Goal: Transaction & Acquisition: Purchase product/service

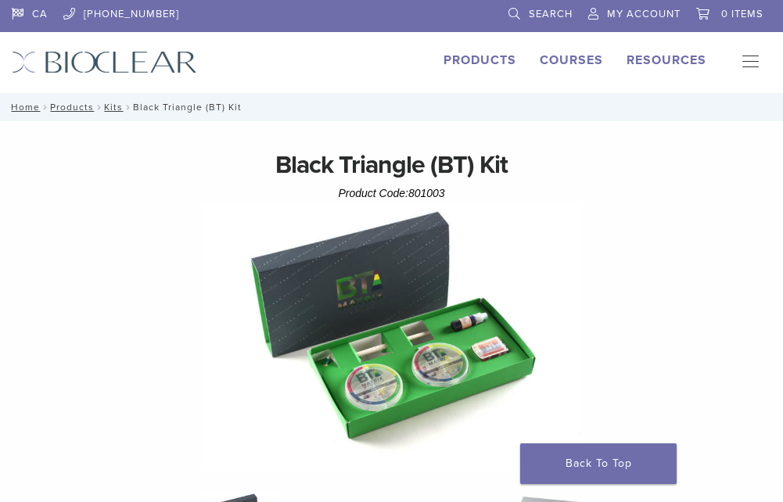
click at [515, 13] on link "Search" at bounding box center [541, 11] width 64 height 23
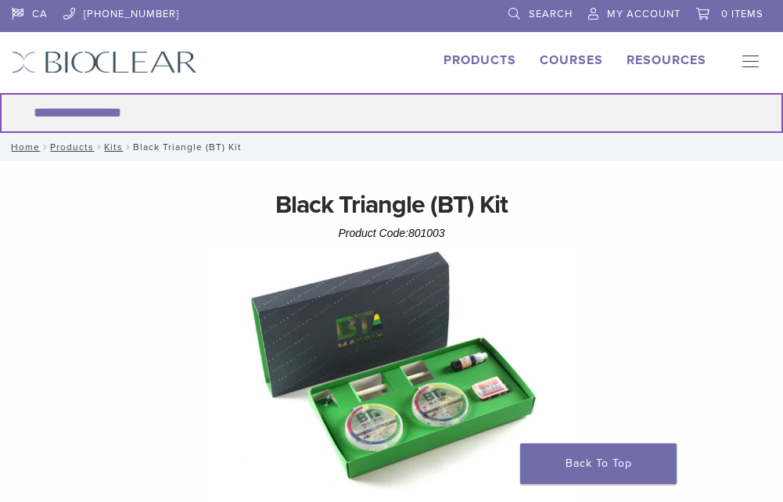
click at [165, 112] on input "Search for:" at bounding box center [391, 113] width 783 height 40
type input "******"
click at [0, 92] on button "Search" at bounding box center [-1, 92] width 1 height 1
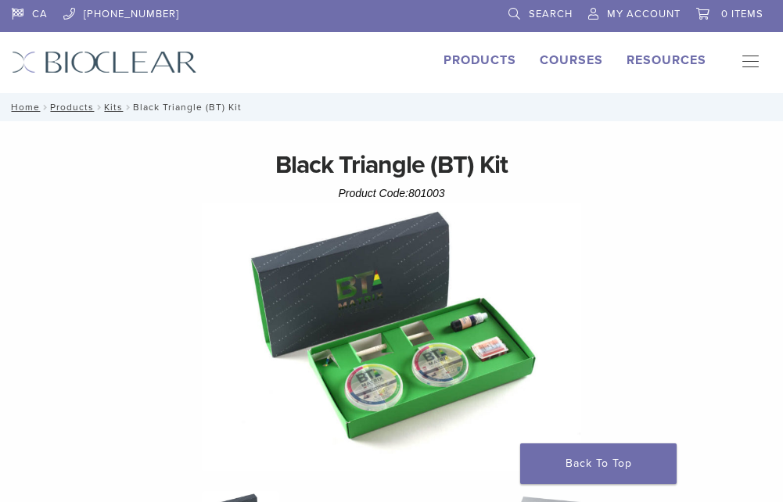
scroll to position [313, 0]
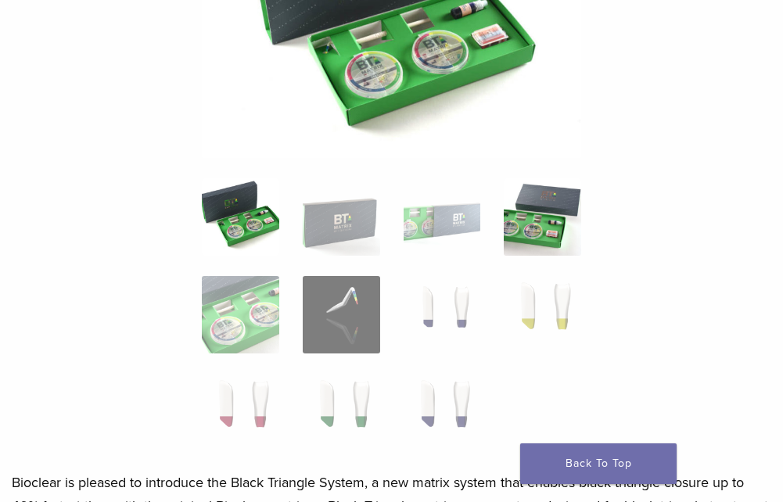
click at [531, 209] on img at bounding box center [542, 216] width 77 height 77
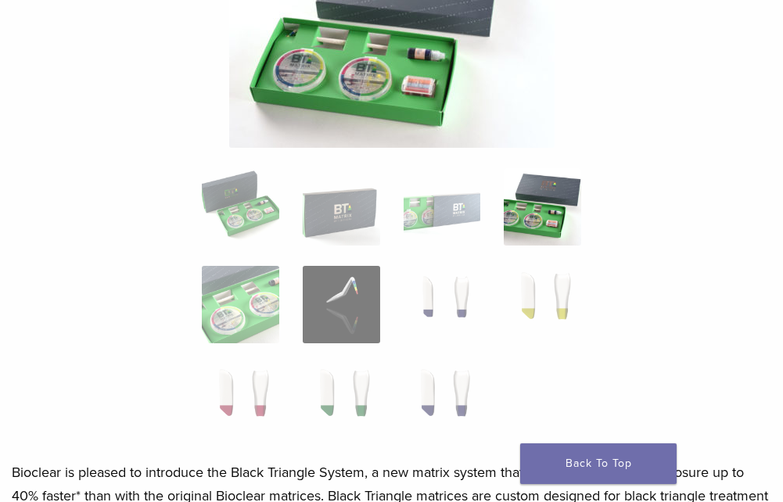
scroll to position [235, 0]
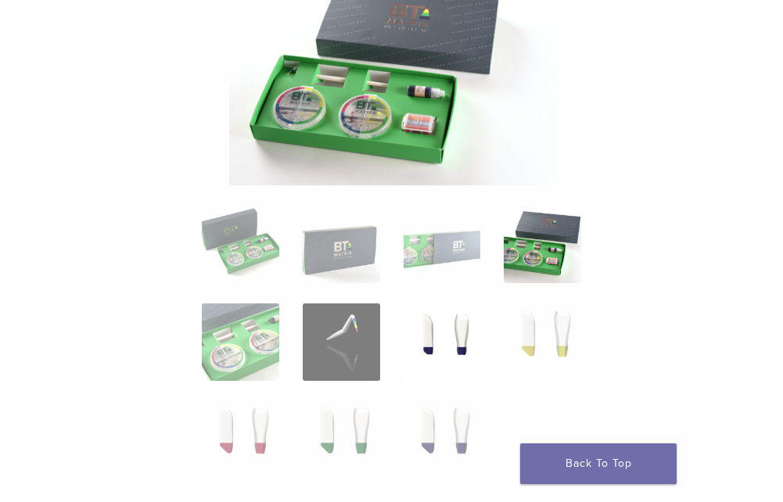
click at [456, 354] on img at bounding box center [442, 342] width 77 height 77
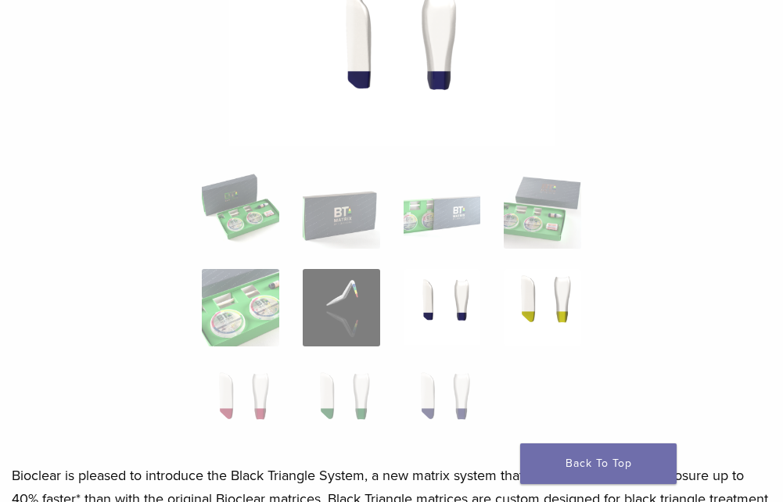
click at [565, 308] on img at bounding box center [542, 307] width 77 height 77
click at [243, 395] on img at bounding box center [240, 404] width 77 height 77
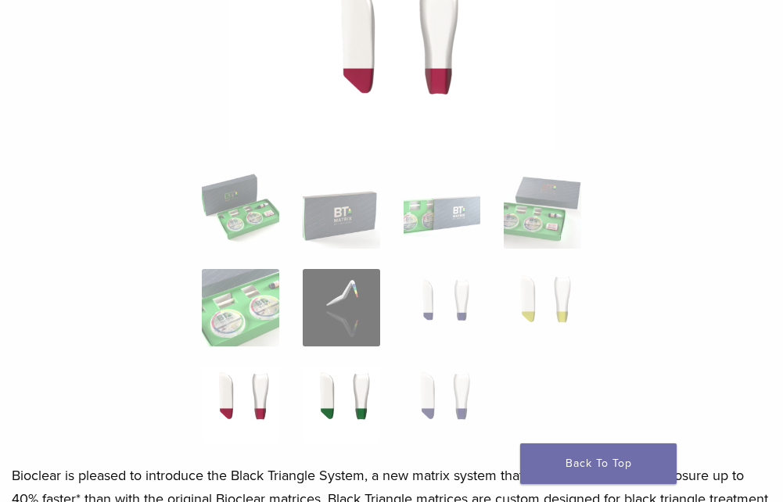
click at [350, 398] on img at bounding box center [341, 404] width 77 height 77
click at [470, 388] on img at bounding box center [442, 404] width 77 height 77
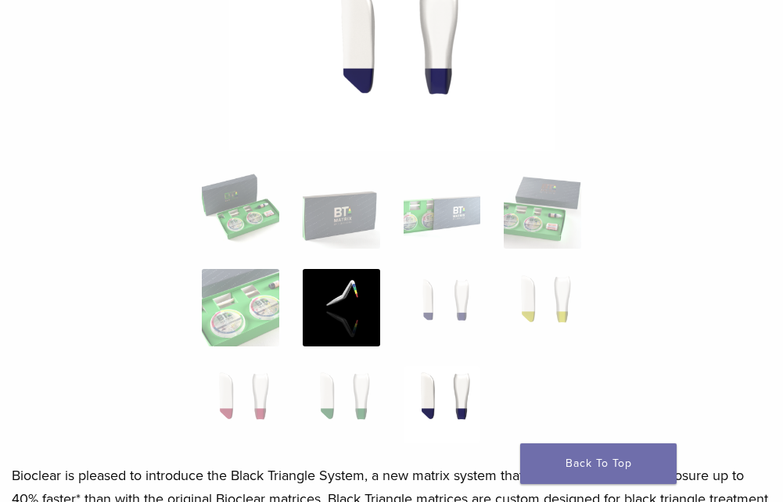
scroll to position [391, 0]
